Goal: Go to known website: Access a specific website the user already knows

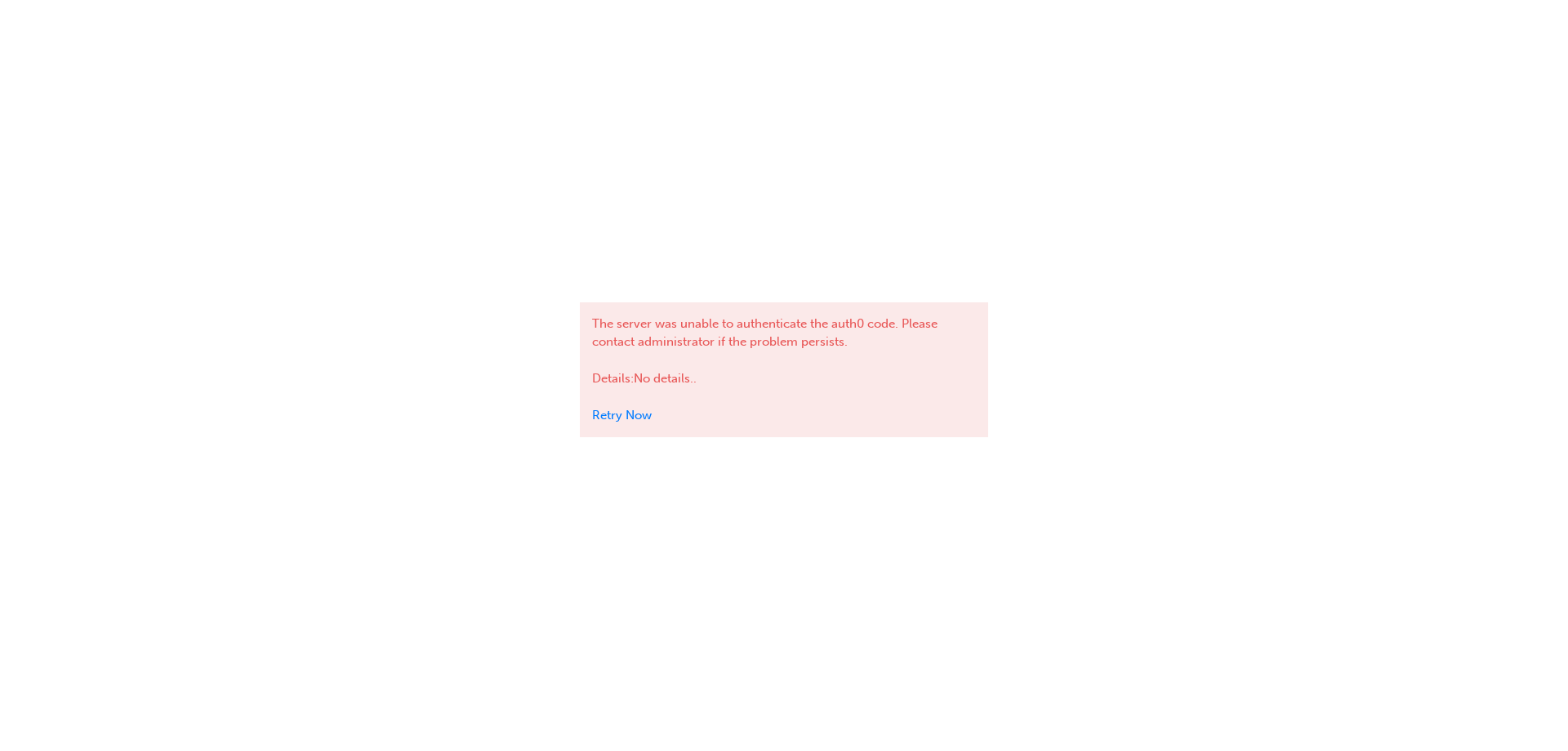
click at [751, 99] on div "The server was unable to authenticate the auth0 code. Please contact administra…" at bounding box center [784, 376] width 408 height 751
drag, startPoint x: 879, startPoint y: 587, endPoint x: 797, endPoint y: 623, distance: 89.6
click at [879, 587] on div "The server was unable to authenticate the auth0 code. Please contact administra…" at bounding box center [784, 376] width 408 height 751
